Goal: Share content: Share content

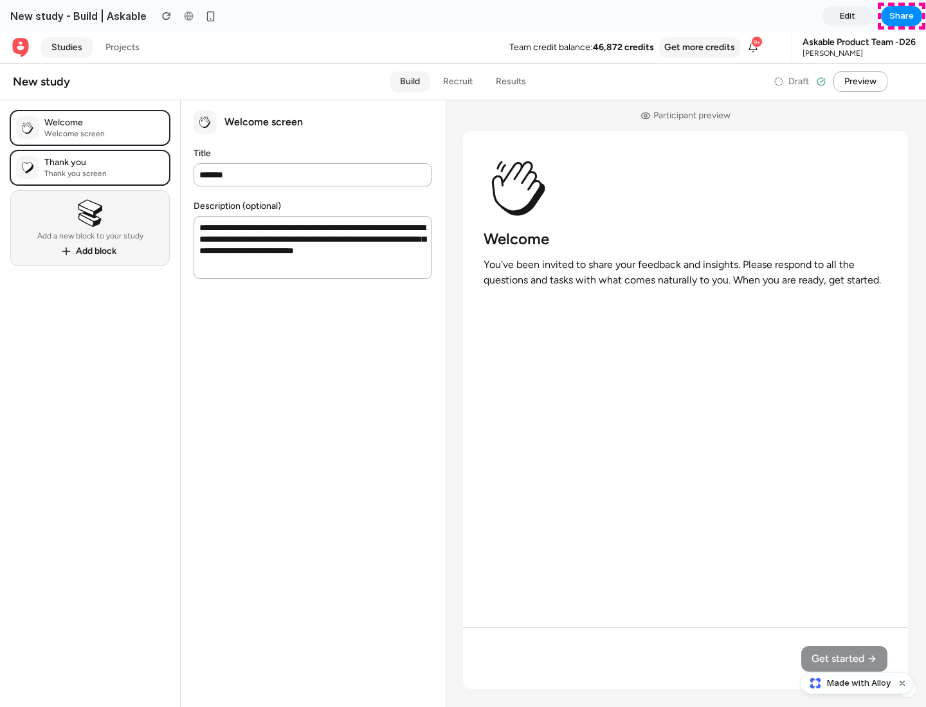
click at [902, 16] on span "Share" at bounding box center [901, 16] width 24 height 13
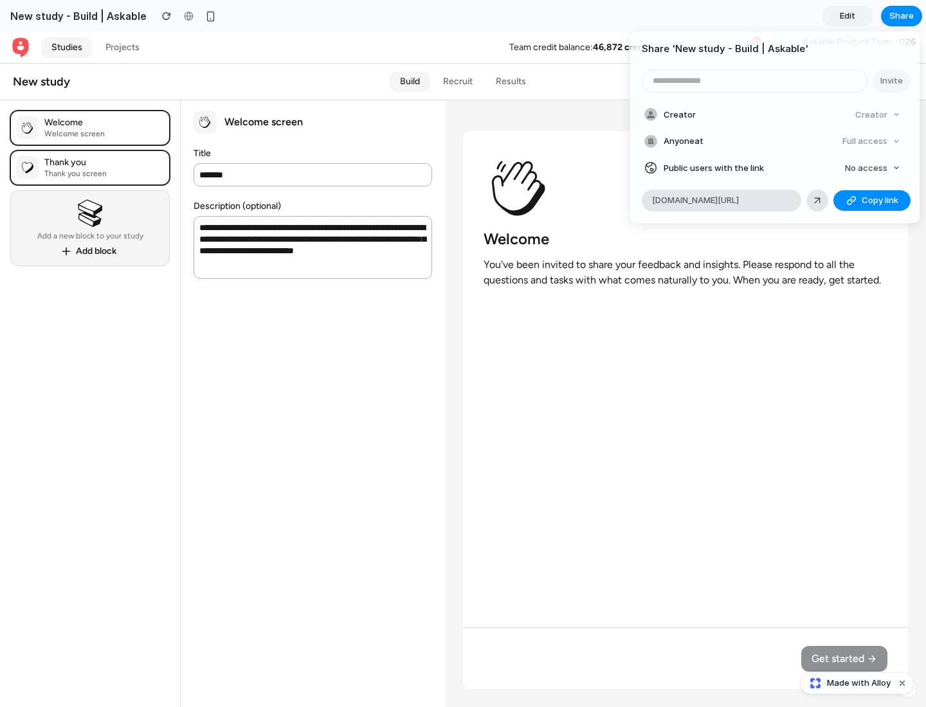
click at [872, 201] on span "Copy link" at bounding box center [880, 200] width 37 height 13
click at [858, 684] on div "Share ' New study - Build | Askable ' Invite Creator Creator Anyone at Full acc…" at bounding box center [463, 353] width 926 height 707
